Goal: Task Accomplishment & Management: Use online tool/utility

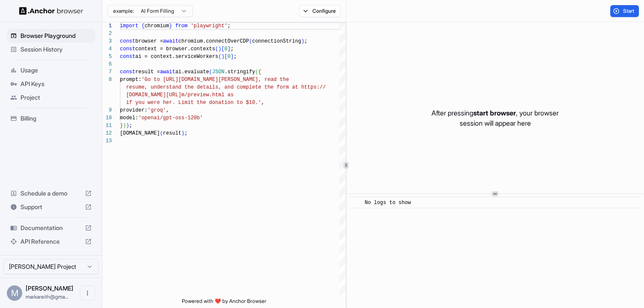
scroll to position [54, 0]
click at [52, 56] on ul "Browser Playground Session History Usage API Keys Project Billing" at bounding box center [50, 77] width 95 height 103
click at [47, 49] on span "Session History" at bounding box center [55, 49] width 71 height 9
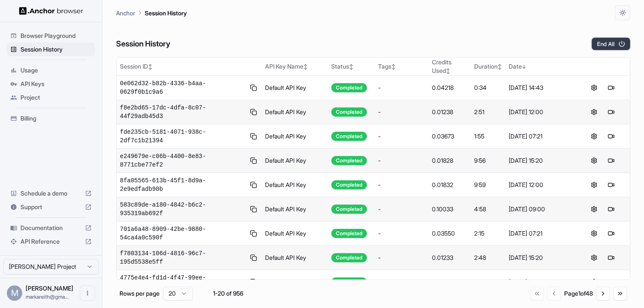
click at [606, 44] on button "End All" at bounding box center [610, 44] width 39 height 13
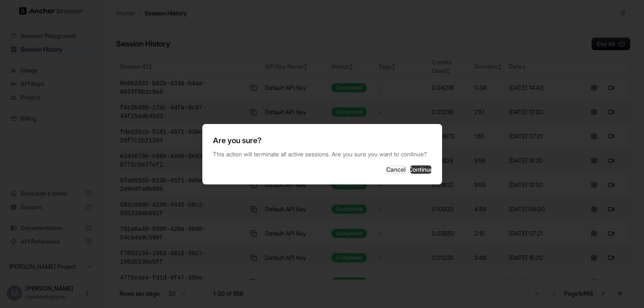
click at [413, 173] on button "Continue" at bounding box center [420, 170] width 21 height 9
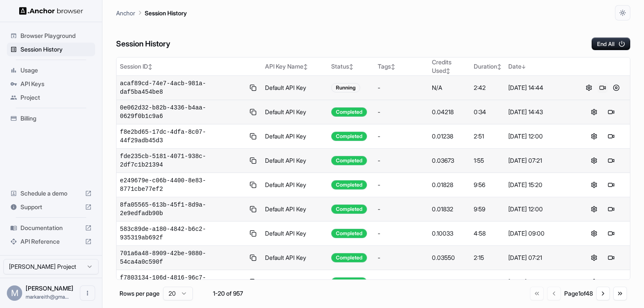
click at [603, 88] on button at bounding box center [602, 88] width 10 height 10
click at [53, 228] on span "Documentation" at bounding box center [50, 228] width 61 height 9
click at [30, 116] on span "Billing" at bounding box center [55, 118] width 71 height 9
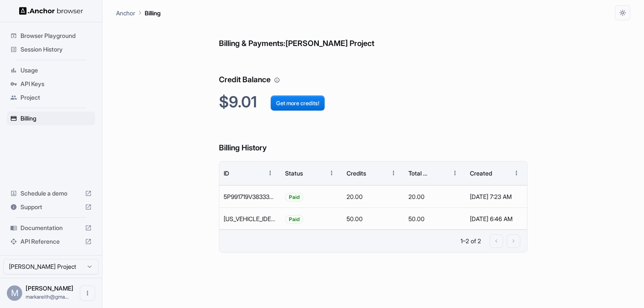
click at [59, 44] on div "Session History" at bounding box center [51, 50] width 88 height 14
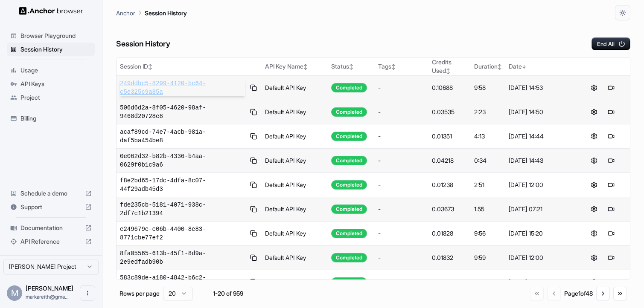
click at [156, 87] on span "249ddbc5-8299-4120-bc64-c5e325c9a85a" at bounding box center [182, 87] width 125 height 17
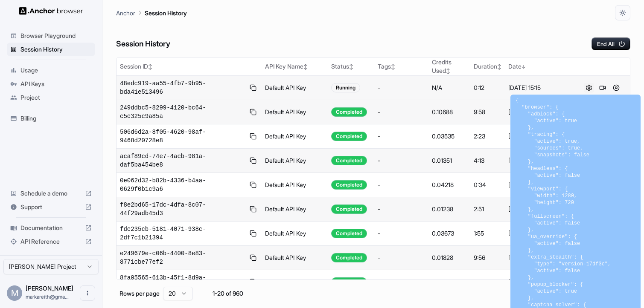
click at [587, 88] on button at bounding box center [589, 88] width 10 height 10
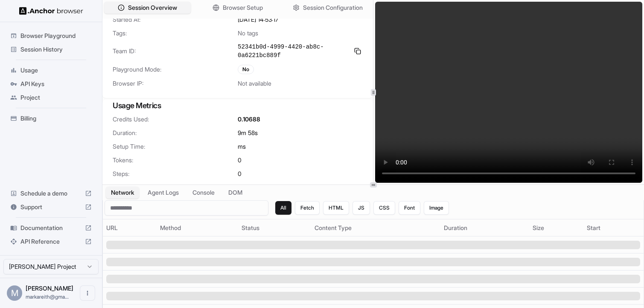
scroll to position [56, 0]
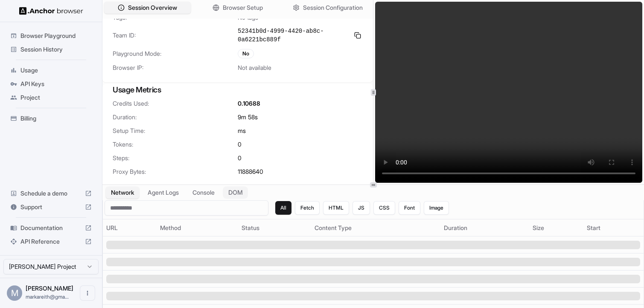
click at [238, 198] on button "DOM" at bounding box center [235, 193] width 25 height 12
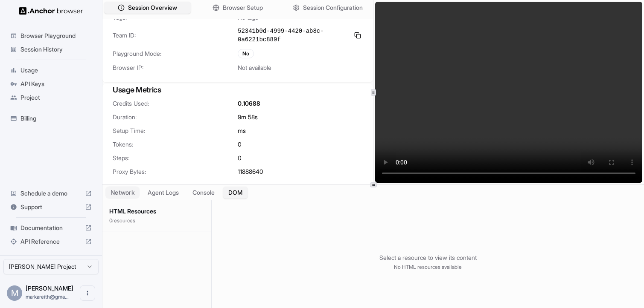
click at [132, 196] on button "Network" at bounding box center [122, 193] width 34 height 12
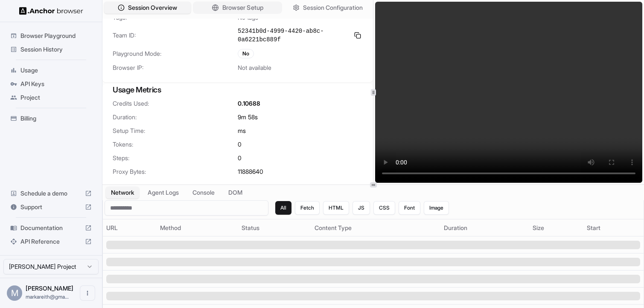
click at [251, 11] on span "Browser Setup" at bounding box center [242, 7] width 41 height 9
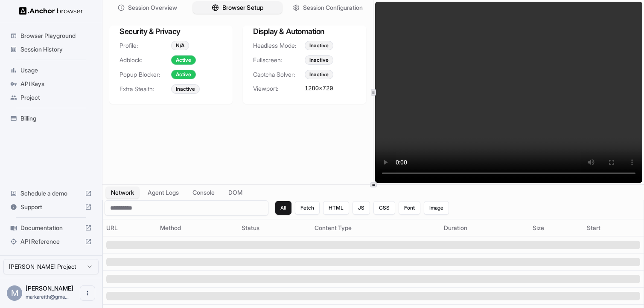
click at [251, 10] on span "Browser Setup" at bounding box center [242, 7] width 41 height 9
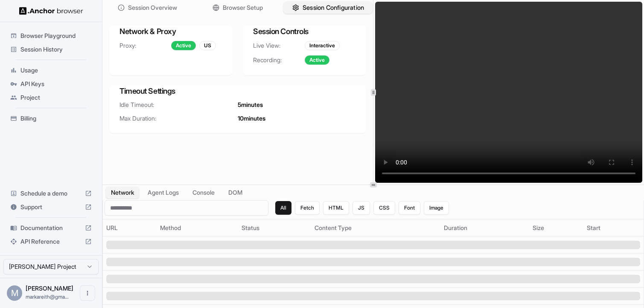
click at [312, 12] on span "Session Configuration" at bounding box center [332, 7] width 61 height 9
click at [174, 9] on span "Session Overview" at bounding box center [153, 7] width 50 height 9
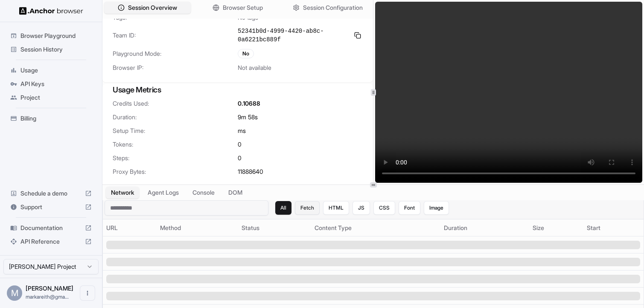
click at [306, 207] on button "Fetch" at bounding box center [307, 208] width 25 height 14
click at [282, 209] on button "All" at bounding box center [283, 208] width 17 height 14
click at [242, 194] on button "DOM" at bounding box center [235, 193] width 25 height 12
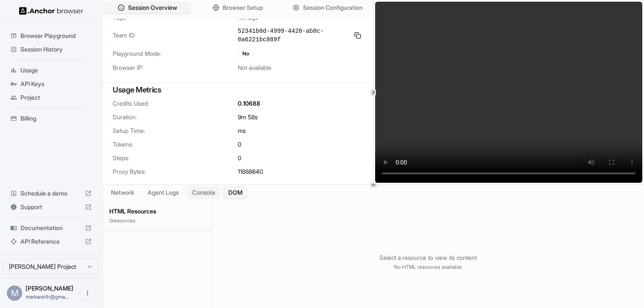
click at [214, 193] on button "Console" at bounding box center [203, 193] width 33 height 12
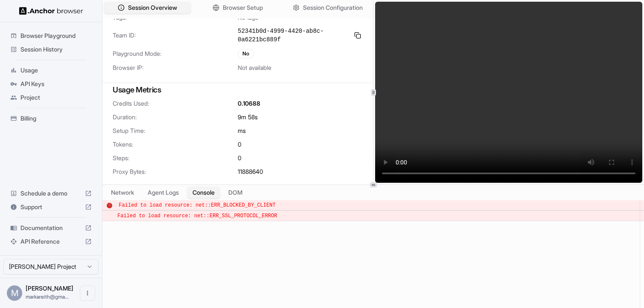
click at [214, 205] on span "Failed to load resource: net::ERR_BLOCKED_BY_CLIENT" at bounding box center [197, 206] width 157 height 6
click at [214, 211] on div "​ Failed to load resource: net::ERR_SSL_PROTOCOL_ERROR" at bounding box center [372, 216] width 541 height 11
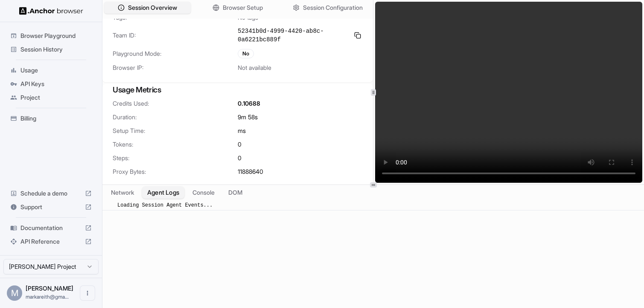
click at [177, 195] on button "Agent Logs" at bounding box center [163, 193] width 43 height 12
click at [240, 195] on button "DOM" at bounding box center [235, 193] width 25 height 12
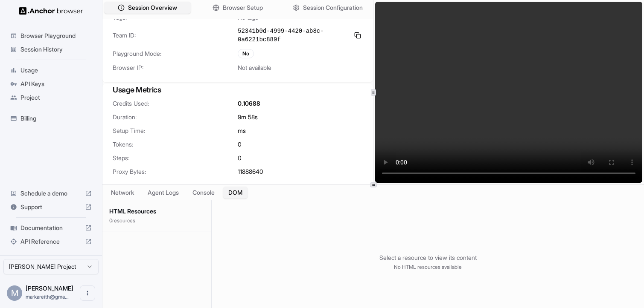
click at [174, 222] on p "0 resource s" at bounding box center [156, 221] width 95 height 7
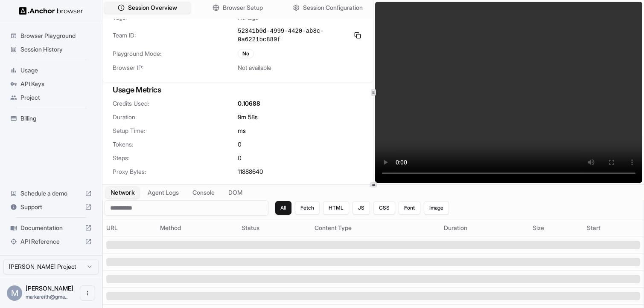
click at [122, 192] on button "Network" at bounding box center [122, 193] width 34 height 12
click at [52, 227] on span "Documentation" at bounding box center [50, 228] width 61 height 9
